Goal: Information Seeking & Learning: Learn about a topic

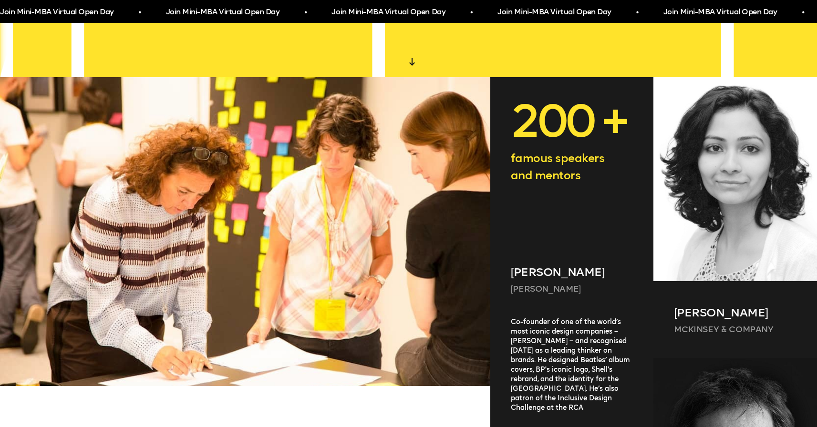
scroll to position [350, 0]
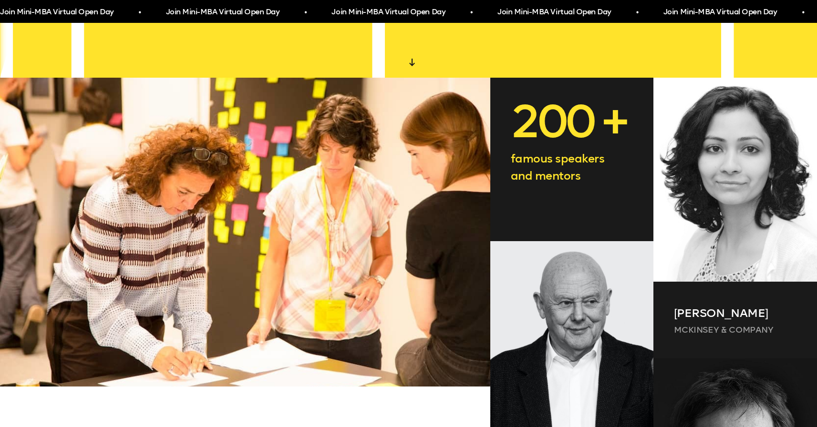
click at [559, 125] on p "200 +" at bounding box center [572, 122] width 123 height 42
click at [601, 125] on p "200 +" at bounding box center [572, 122] width 123 height 42
click at [613, 121] on p "200 +" at bounding box center [572, 122] width 123 height 42
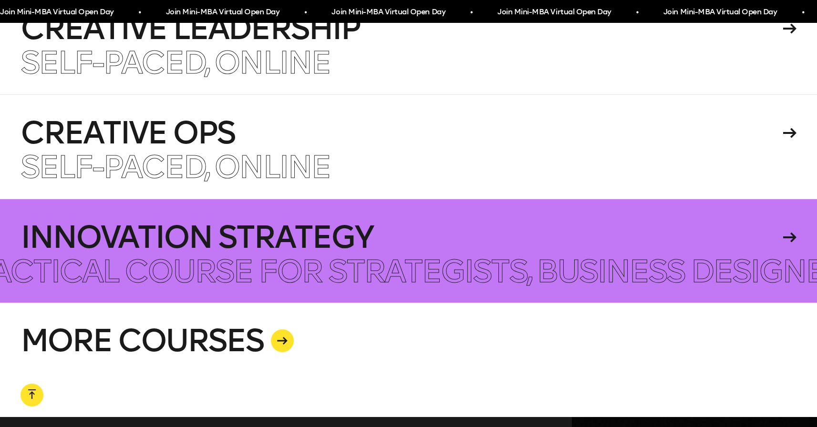
scroll to position [2445, 0]
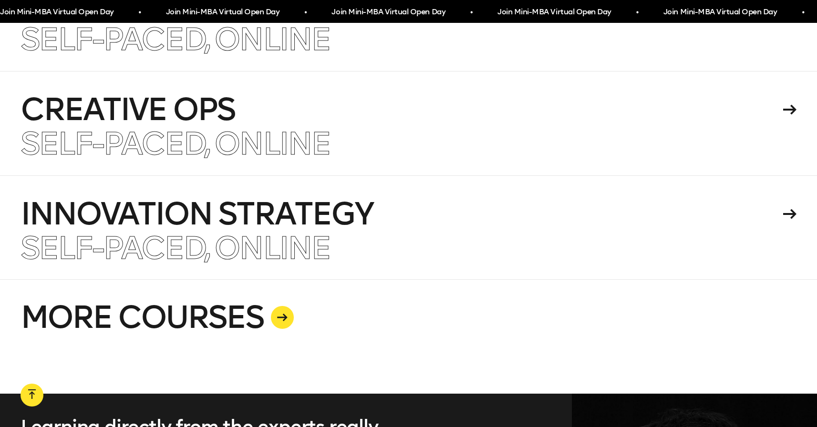
click at [278, 306] on div at bounding box center [282, 317] width 23 height 23
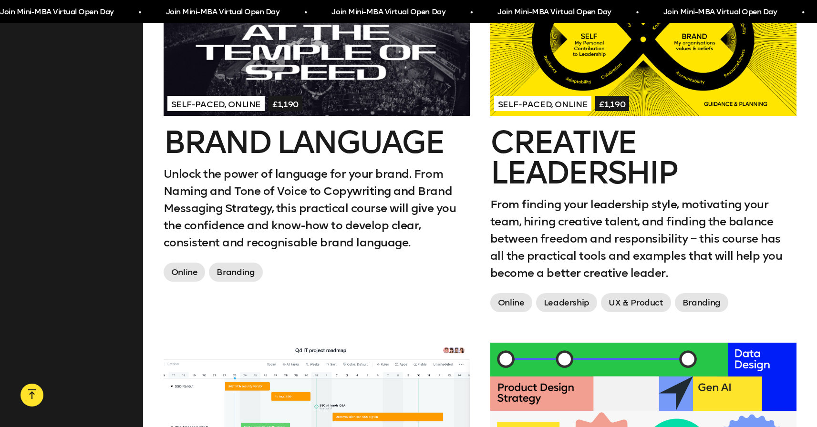
scroll to position [1112, 0]
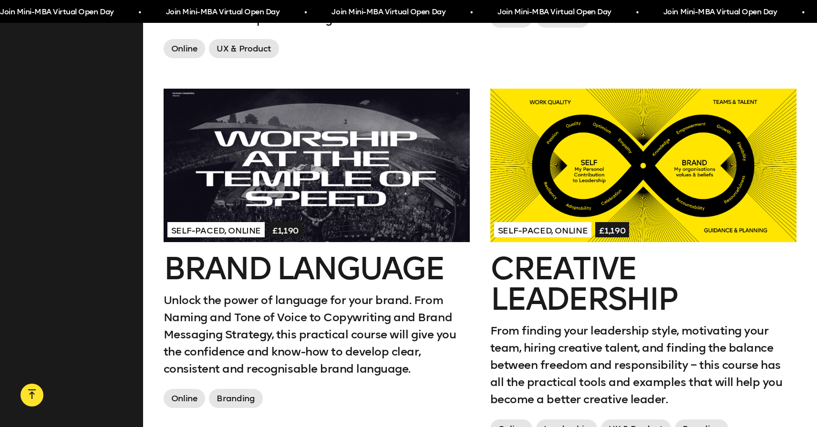
click at [274, 192] on div at bounding box center [317, 165] width 306 height 153
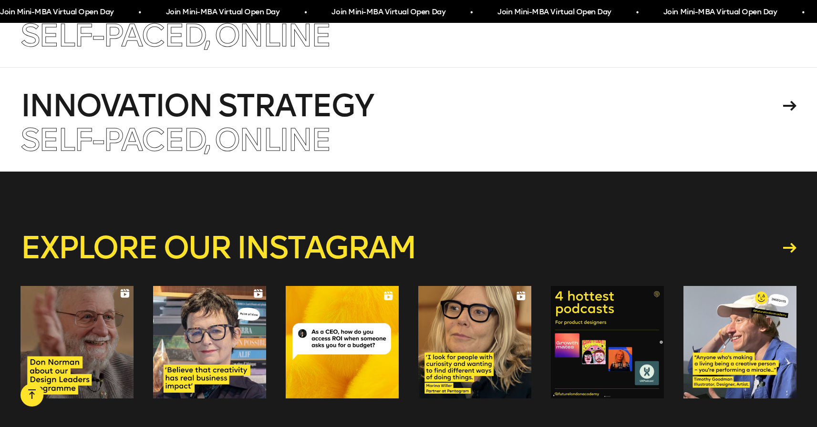
scroll to position [5837, 0]
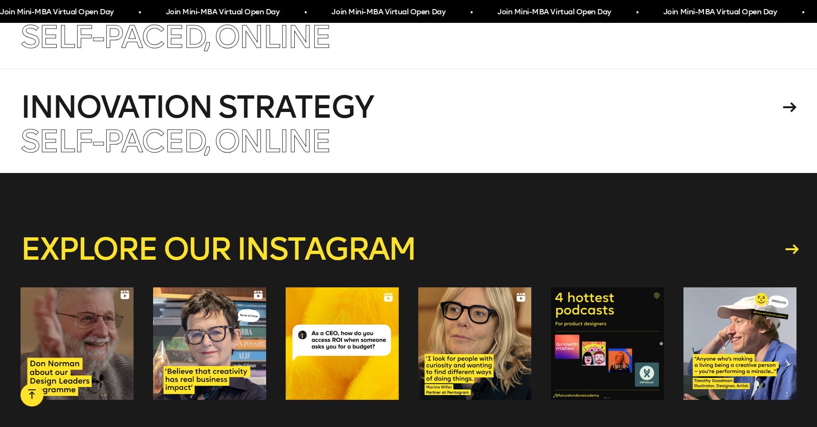
click at [792, 244] on icon at bounding box center [791, 249] width 13 height 10
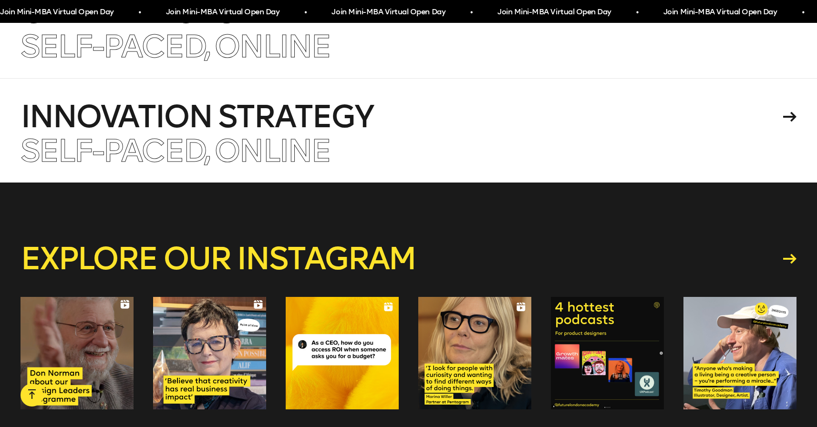
scroll to position [5823, 0]
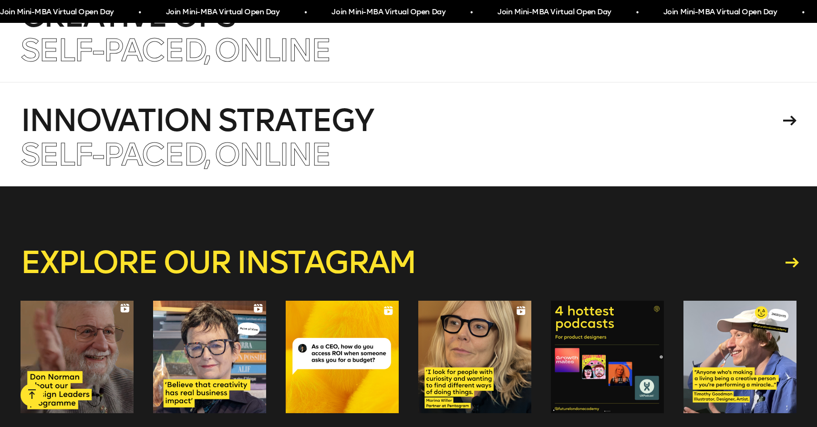
click at [789, 258] on icon at bounding box center [791, 263] width 13 height 10
